Goal: Task Accomplishment & Management: Use online tool/utility

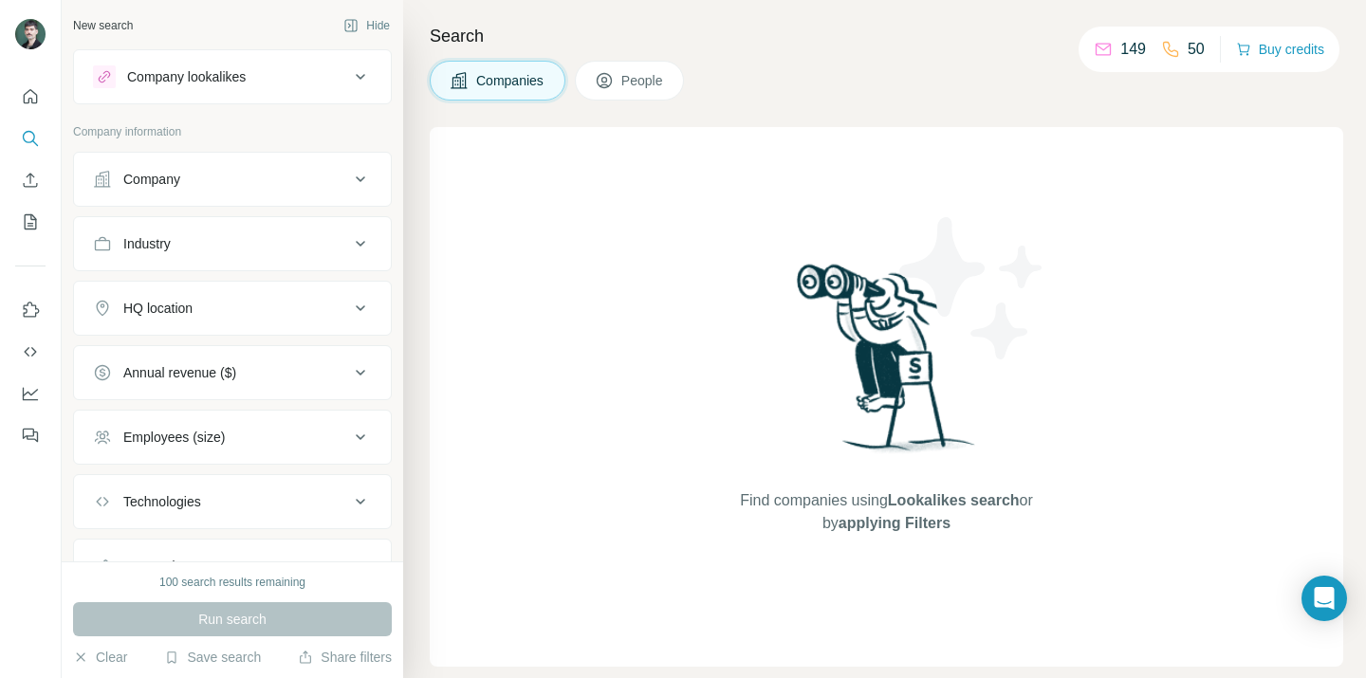
click at [358, 83] on button "Company lookalikes" at bounding box center [232, 77] width 317 height 46
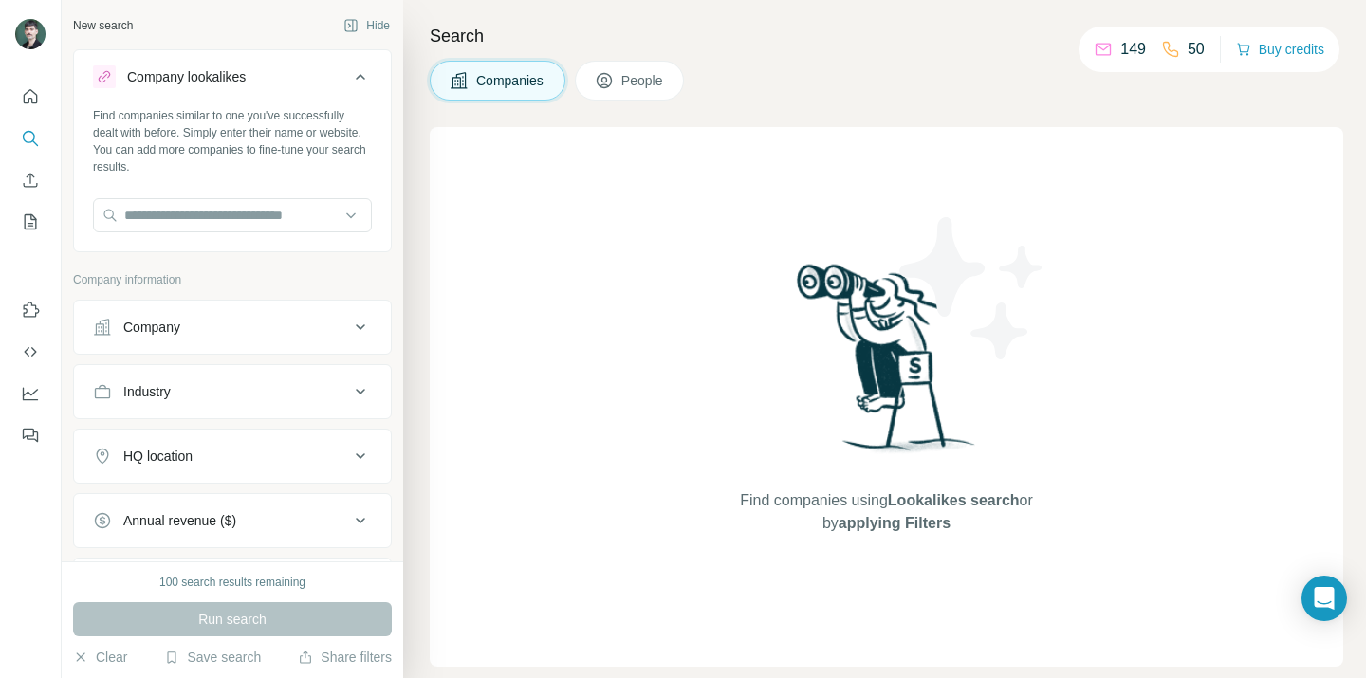
click at [358, 83] on button "Company lookalikes" at bounding box center [232, 80] width 317 height 53
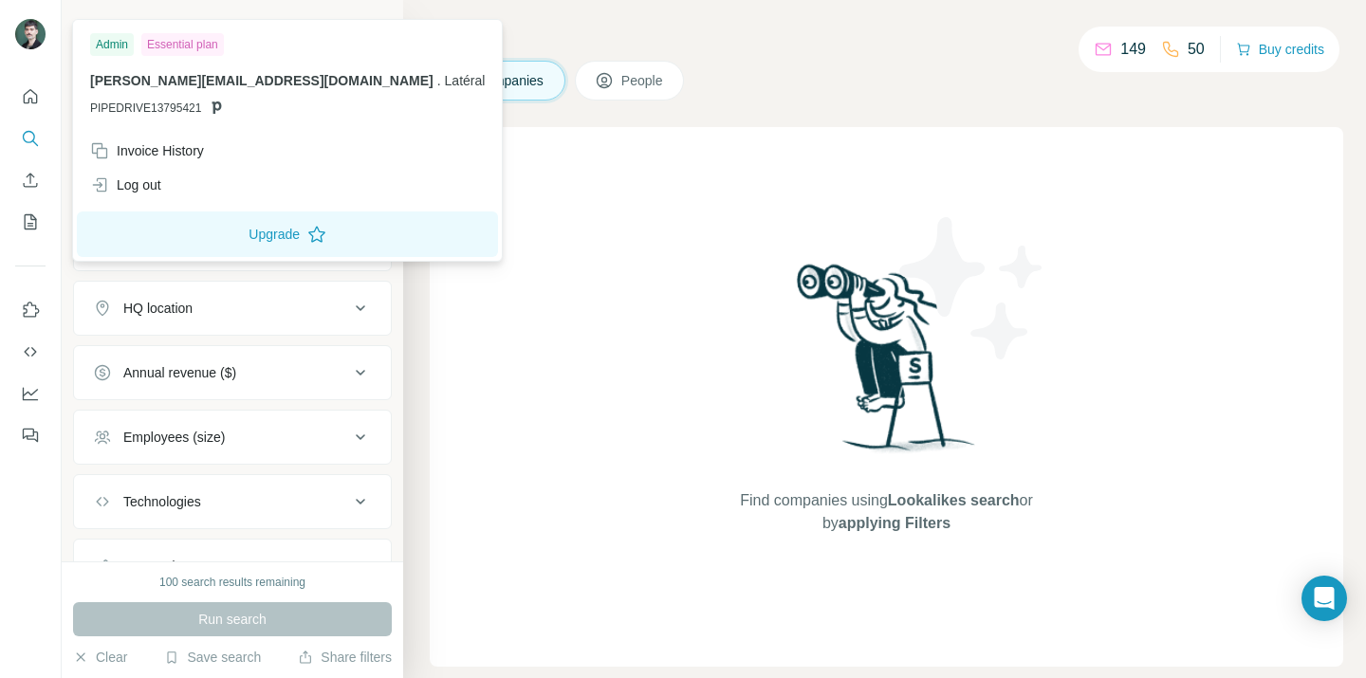
click at [6, 28] on div at bounding box center [33, 37] width 55 height 63
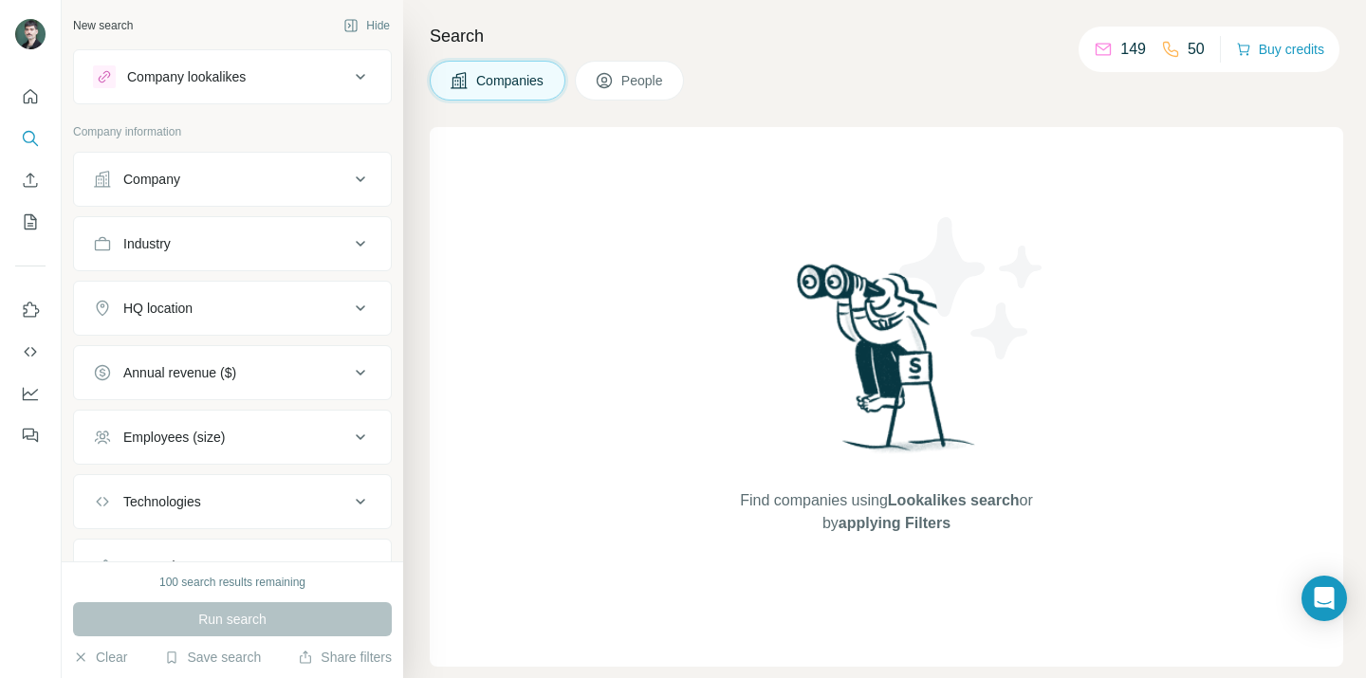
click at [51, 46] on div at bounding box center [33, 37] width 55 height 63
click at [34, 40] on img at bounding box center [30, 34] width 30 height 30
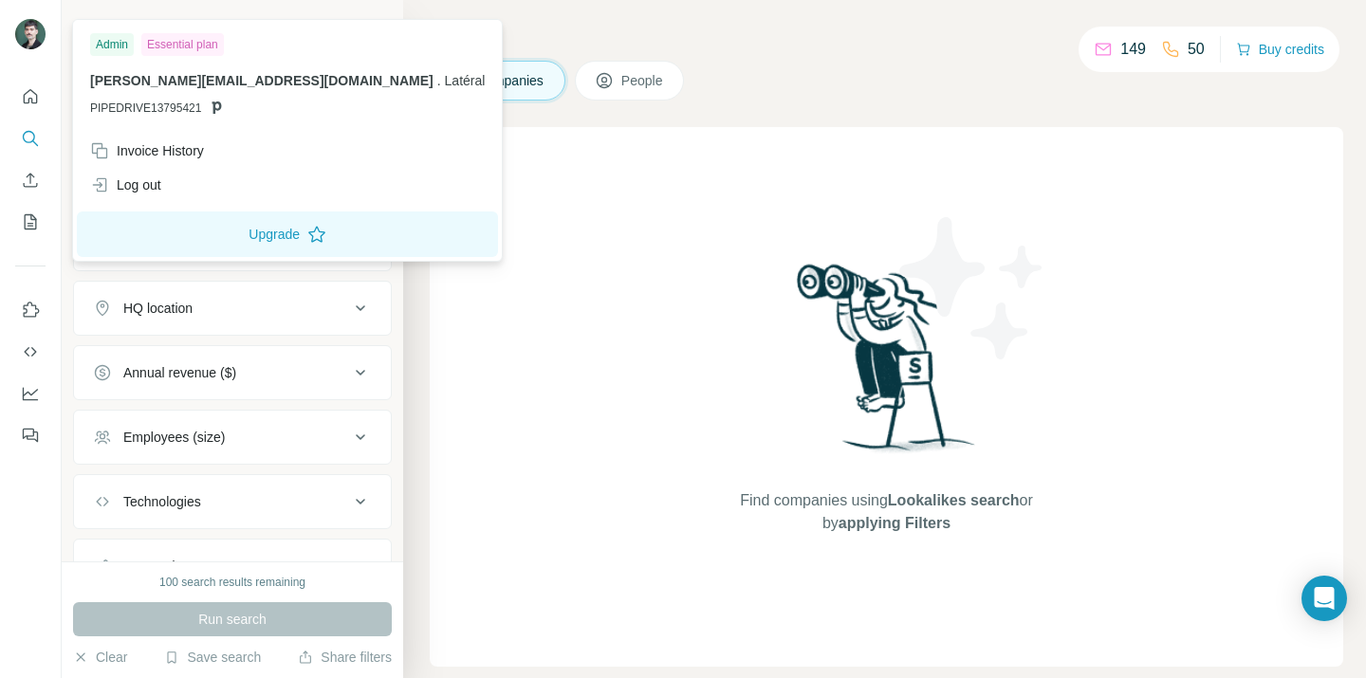
click at [19, 22] on div at bounding box center [30, 36] width 30 height 34
click at [929, 227] on img at bounding box center [972, 288] width 171 height 171
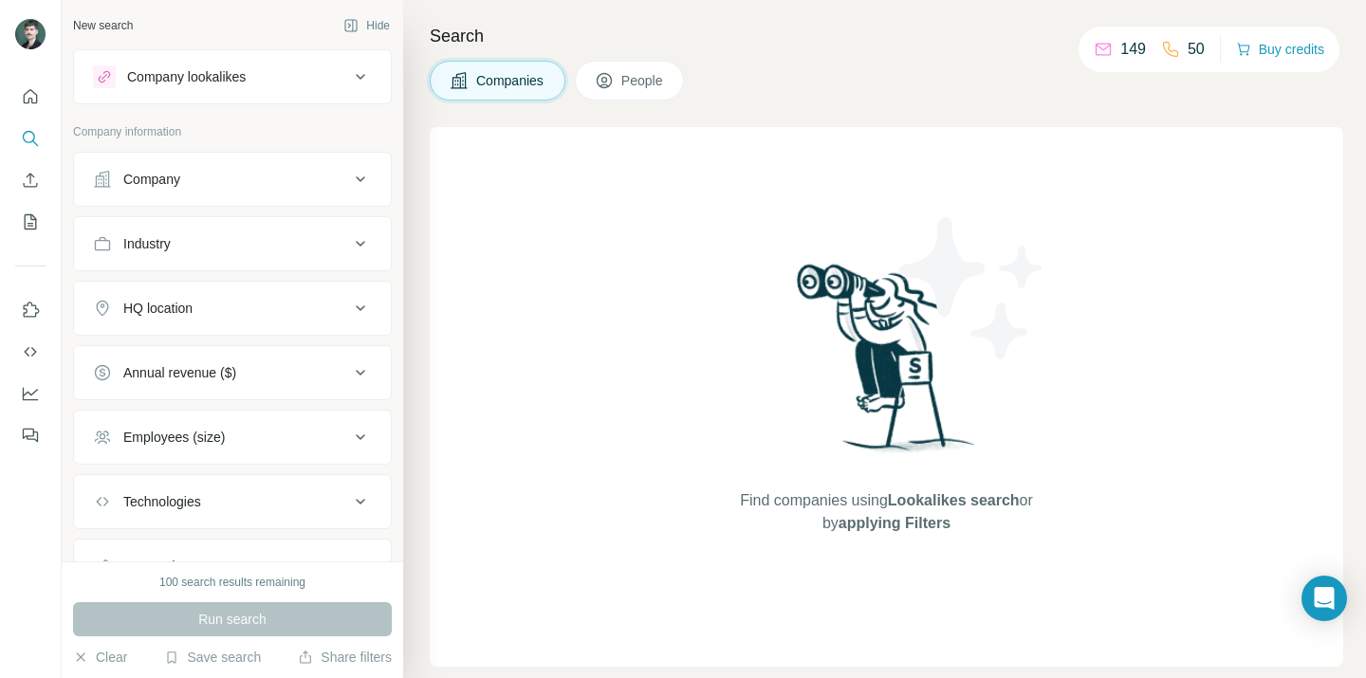
scroll to position [85, 0]
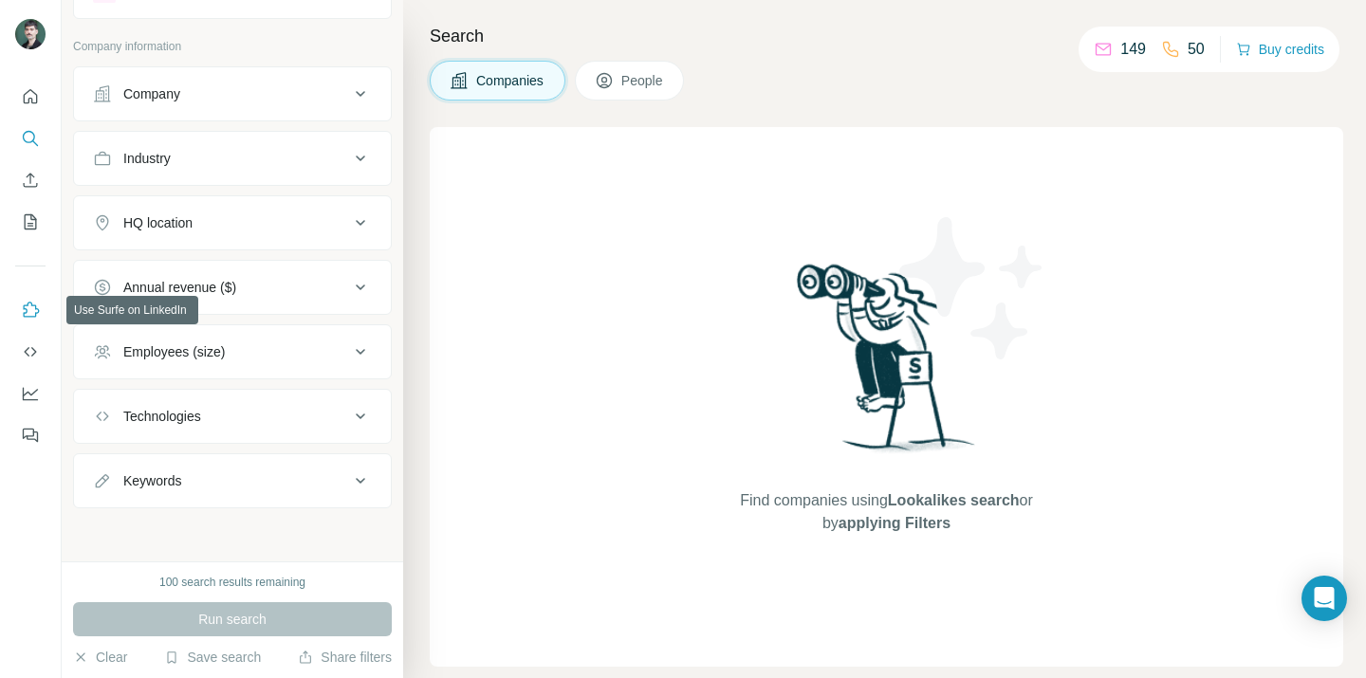
click at [33, 309] on icon "Use Surfe on LinkedIn" at bounding box center [30, 310] width 19 height 19
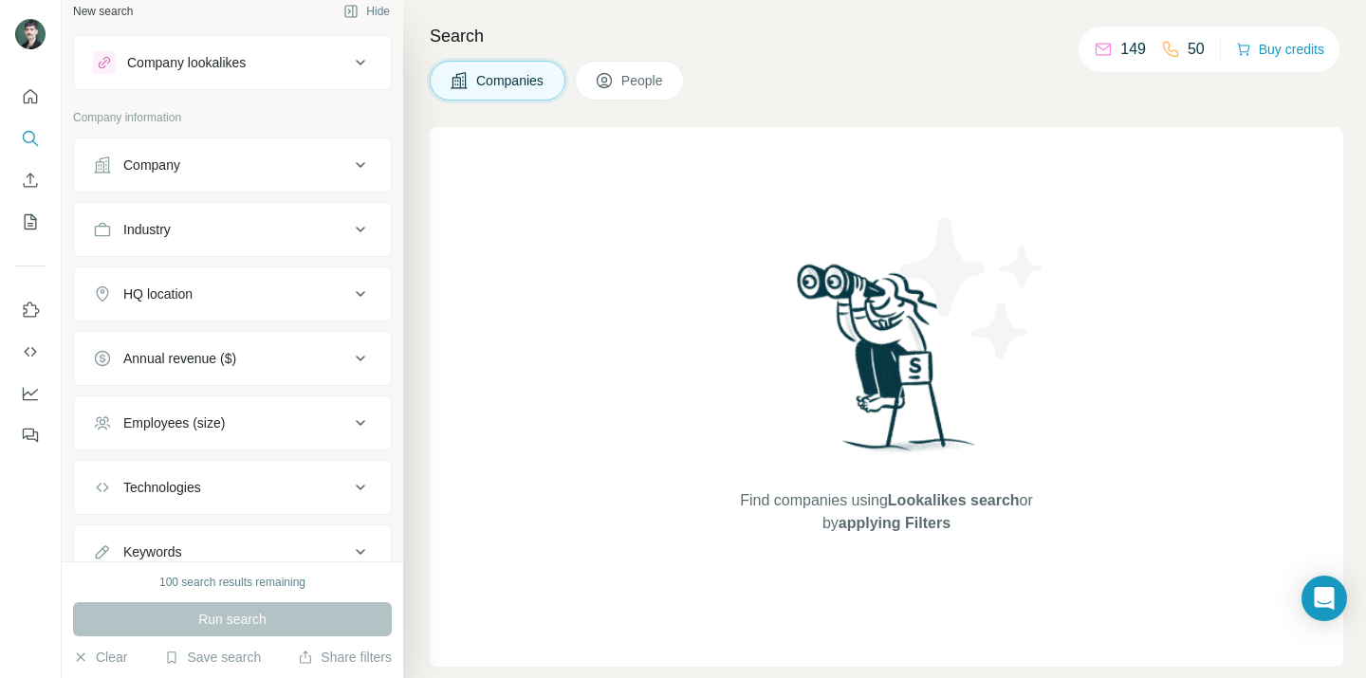
scroll to position [0, 0]
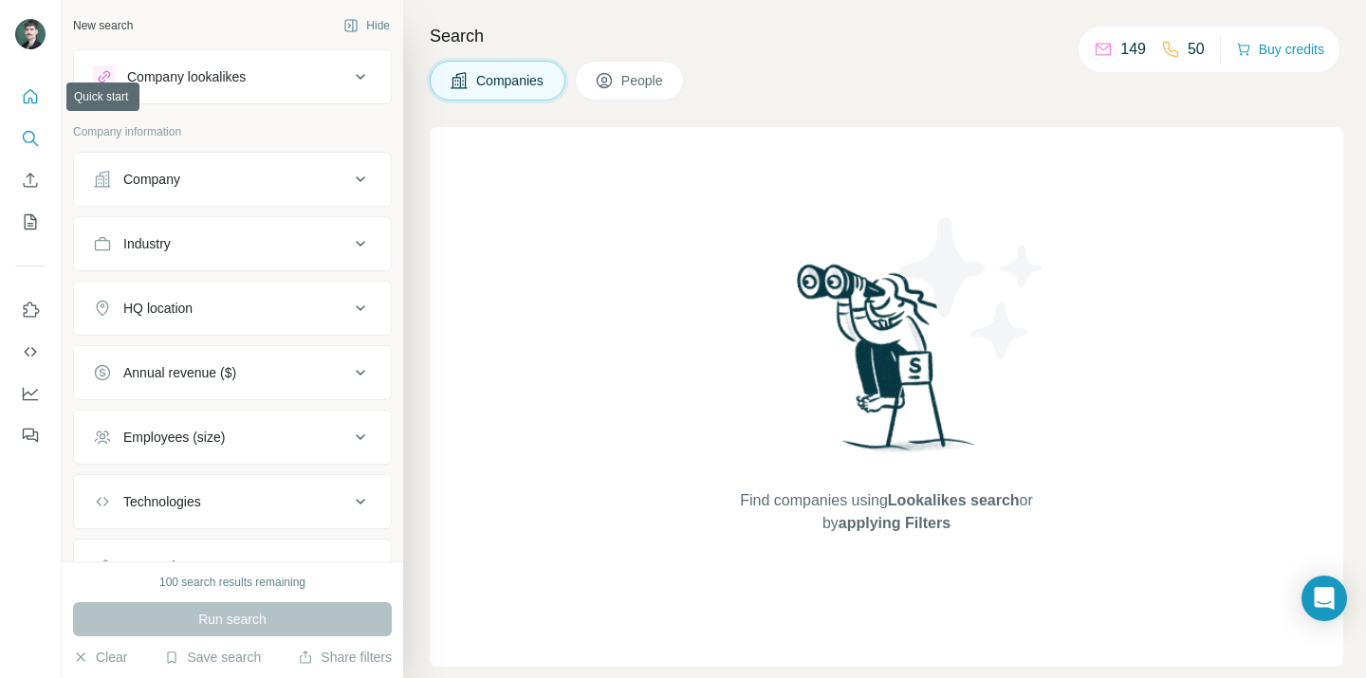
click at [30, 91] on icon "Quick start" at bounding box center [30, 96] width 19 height 19
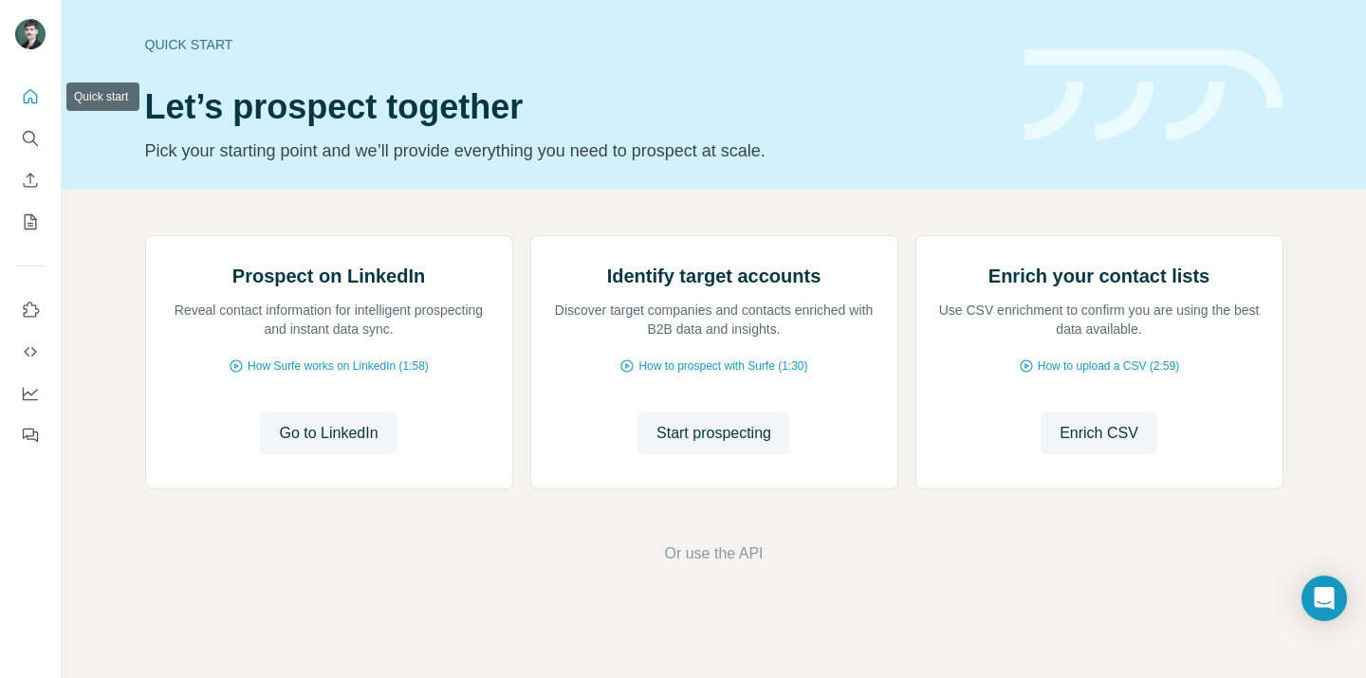
click at [30, 91] on icon "Quick start" at bounding box center [30, 96] width 19 height 19
drag, startPoint x: 398, startPoint y: 437, endPoint x: 407, endPoint y: 483, distance: 46.3
click at [407, 484] on div "Prospect on LinkedIn Reveal contact information for intelligent prospecting and…" at bounding box center [329, 362] width 366 height 252
click at [352, 445] on span "Go to LinkedIn" at bounding box center [328, 433] width 99 height 23
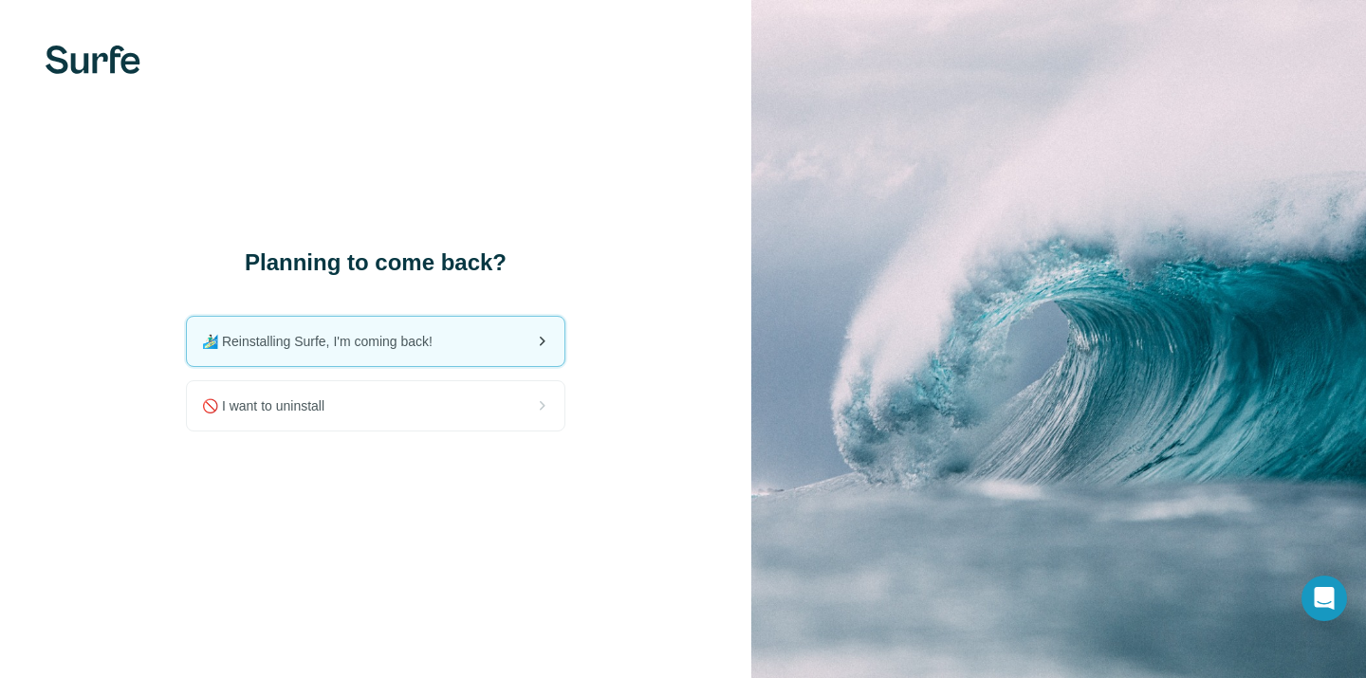
click at [493, 355] on div "🏄🏻‍♂️ Reinstalling Surfe, I'm coming back!" at bounding box center [375, 341] width 377 height 49
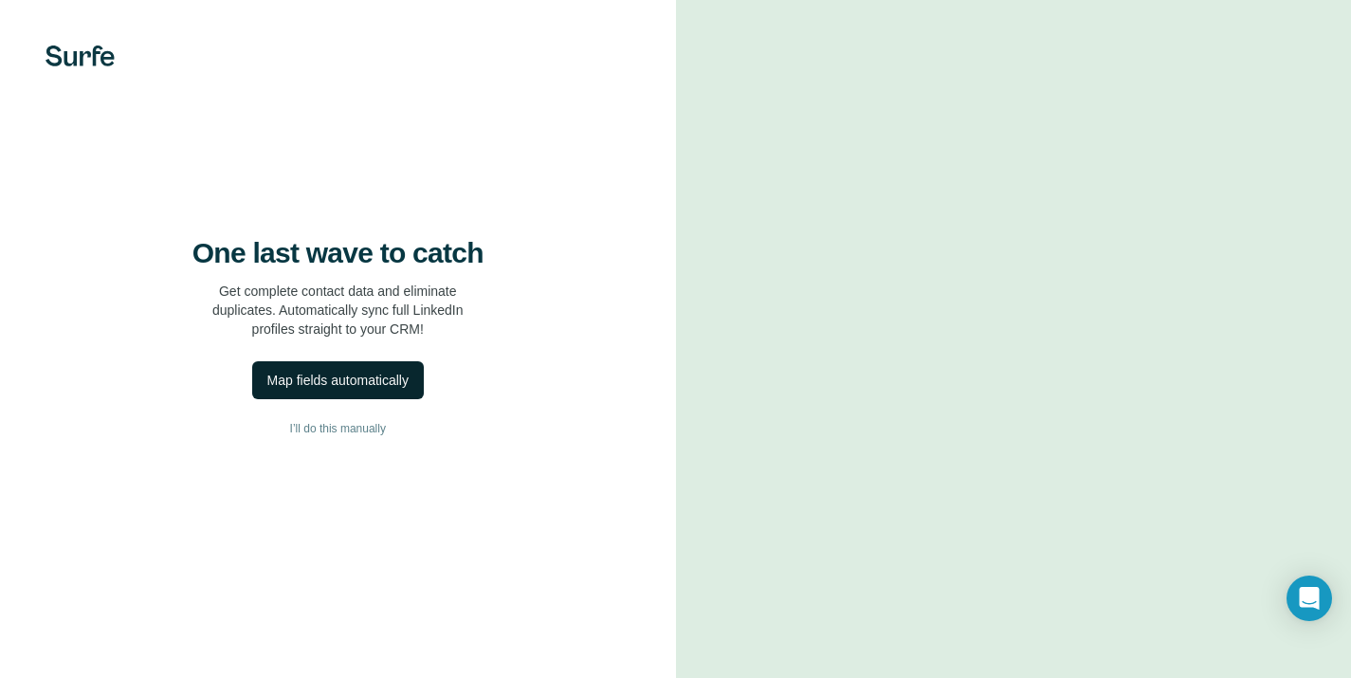
click at [409, 390] on div "Map fields automatically" at bounding box center [337, 380] width 141 height 19
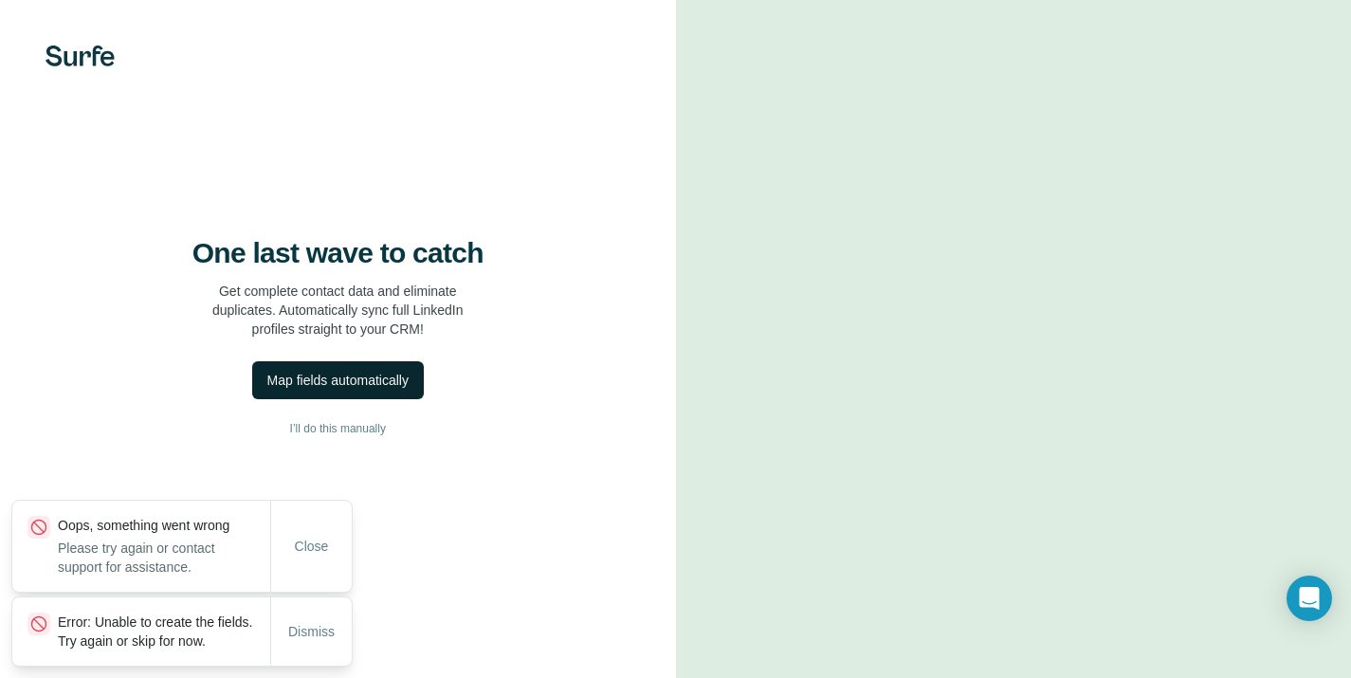
click at [401, 399] on button "Map fields automatically" at bounding box center [338, 380] width 172 height 38
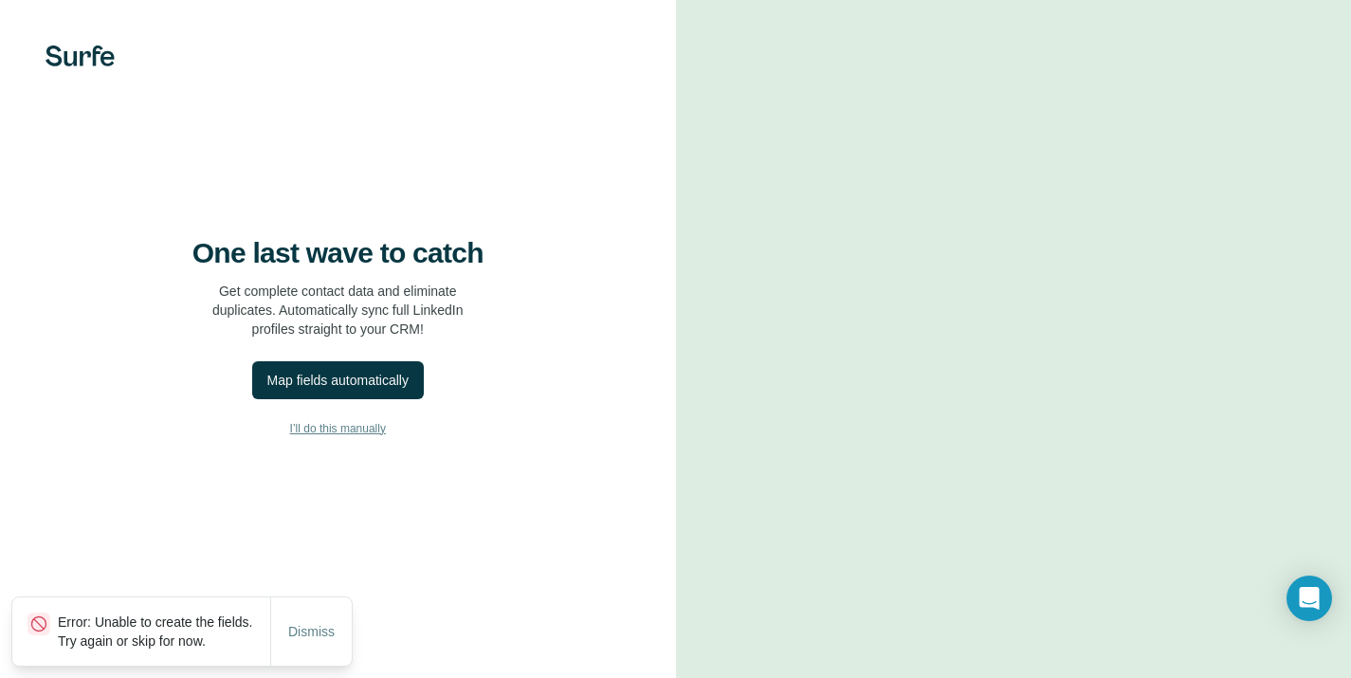
click at [377, 437] on span "I’ll do this manually" at bounding box center [338, 428] width 96 height 17
